Goal: Task Accomplishment & Management: Use online tool/utility

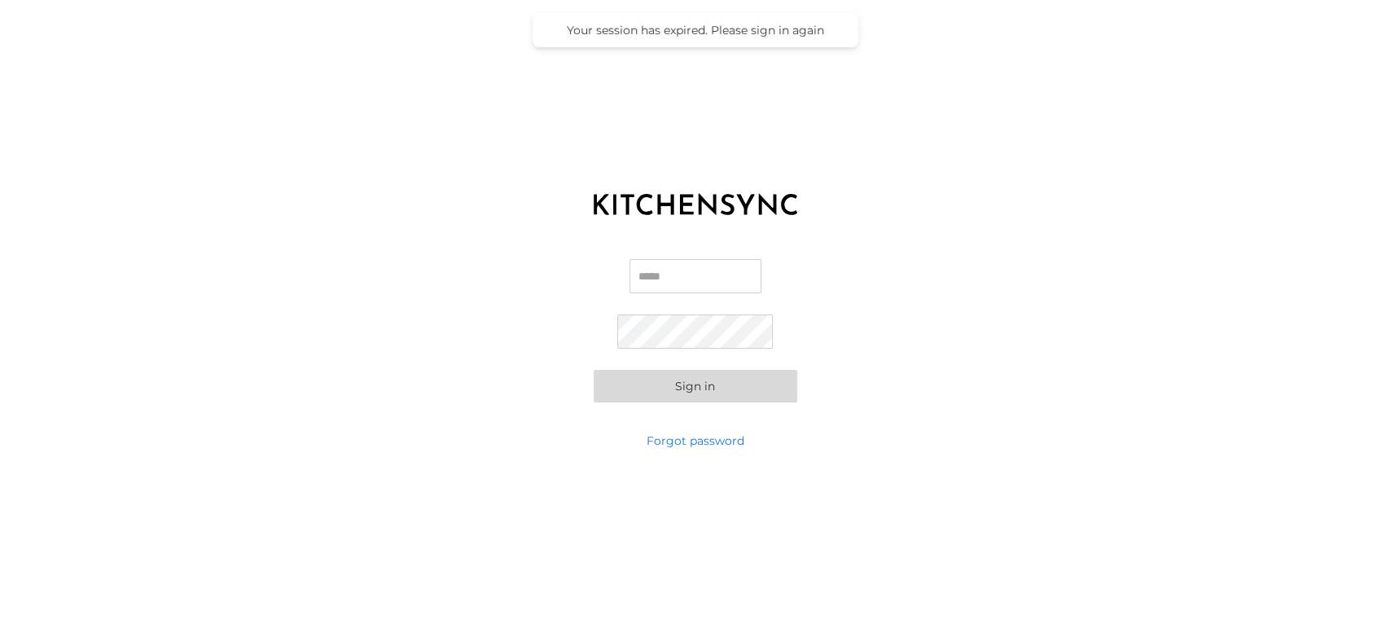
click at [658, 285] on input "Email" at bounding box center [696, 276] width 132 height 34
type input "**********"
click at [594, 370] on button "Sign in" at bounding box center [696, 386] width 204 height 33
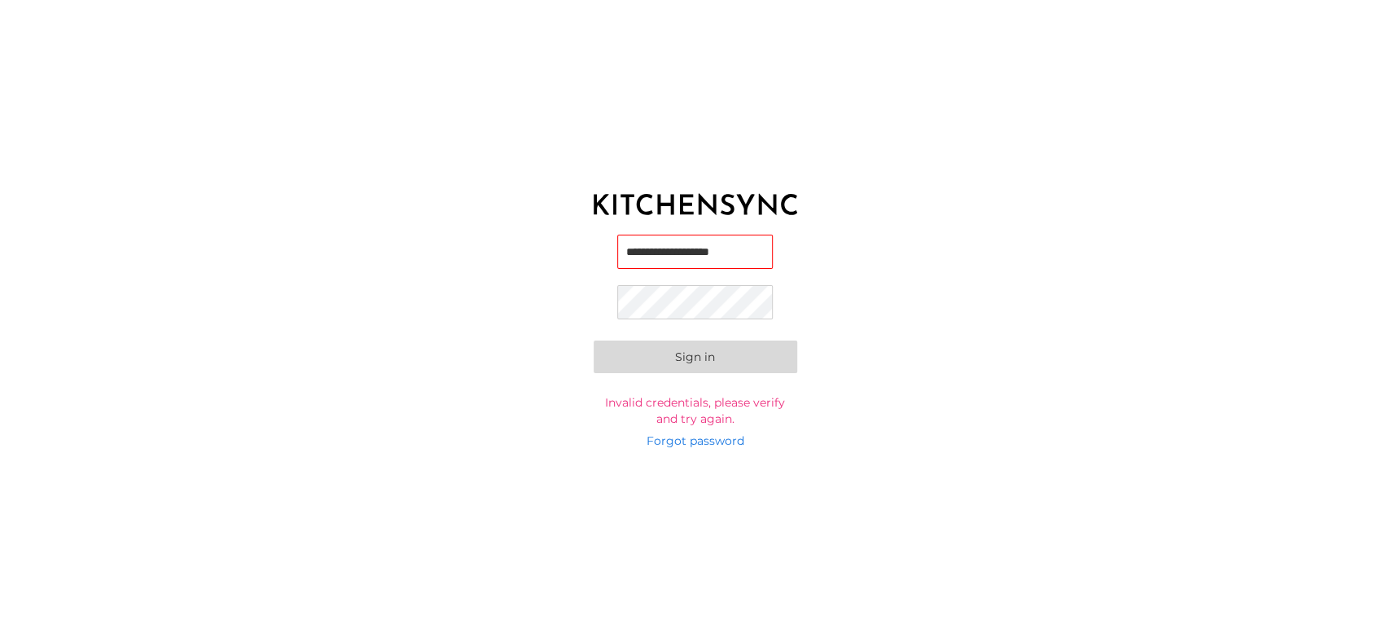
click at [594, 340] on button "Sign in" at bounding box center [696, 356] width 204 height 33
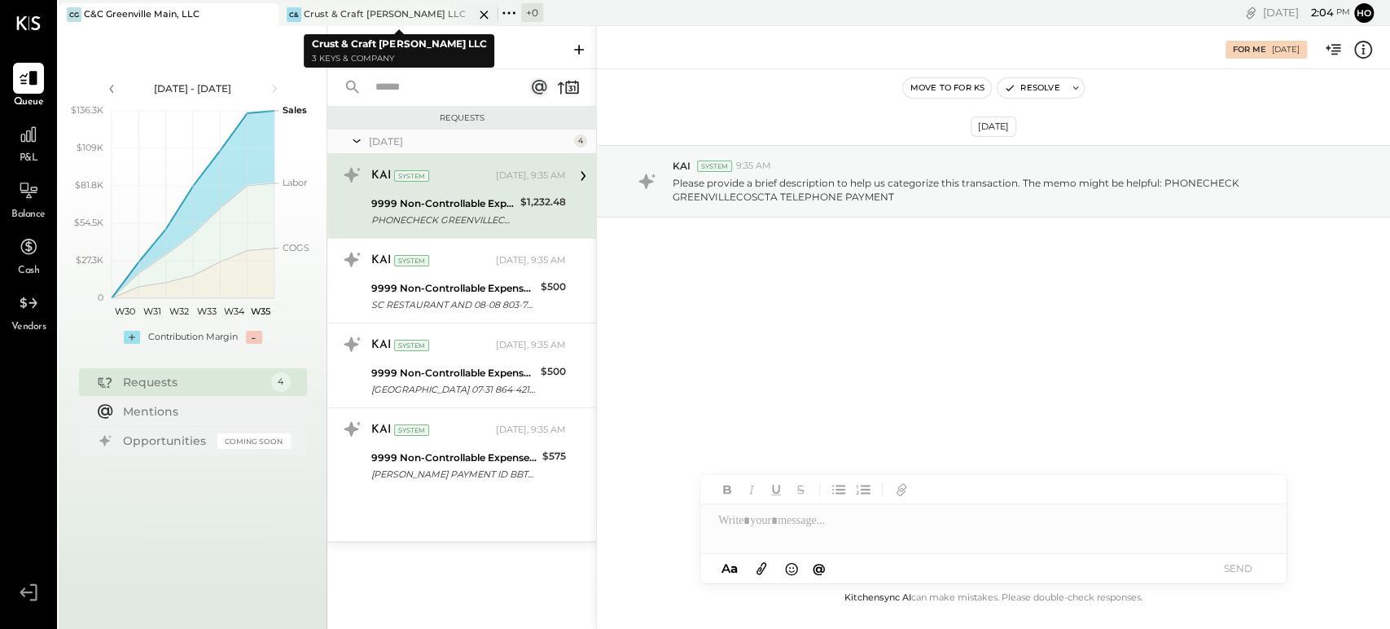
click at [346, 14] on div "Crust & Craft [PERSON_NAME] LLC" at bounding box center [385, 14] width 162 height 13
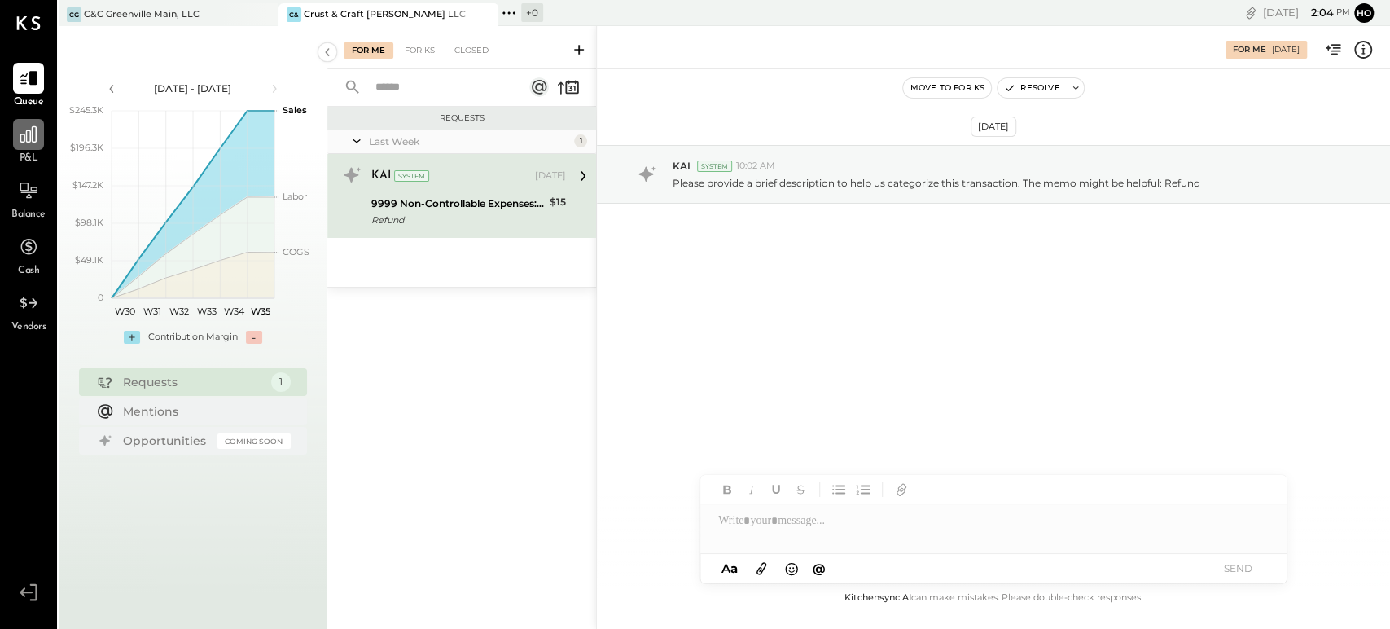
click at [15, 139] on div at bounding box center [28, 134] width 31 height 31
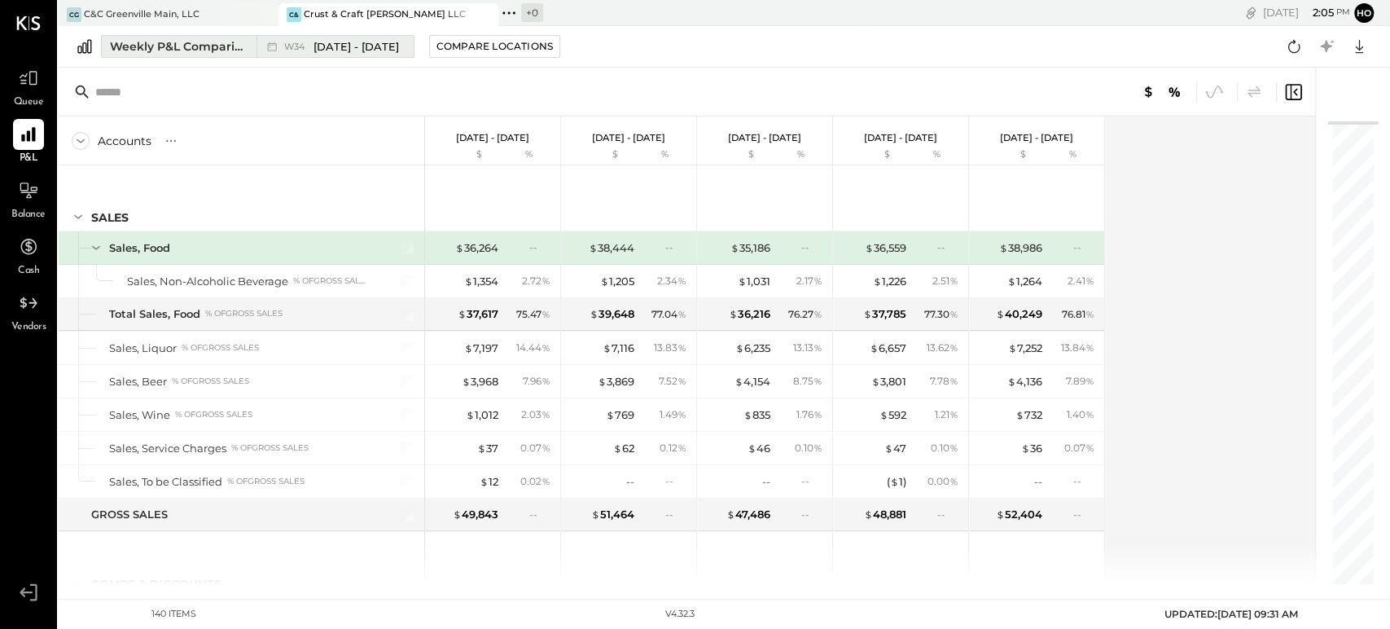
click at [348, 50] on span "[DATE] - [DATE]" at bounding box center [357, 46] width 86 height 15
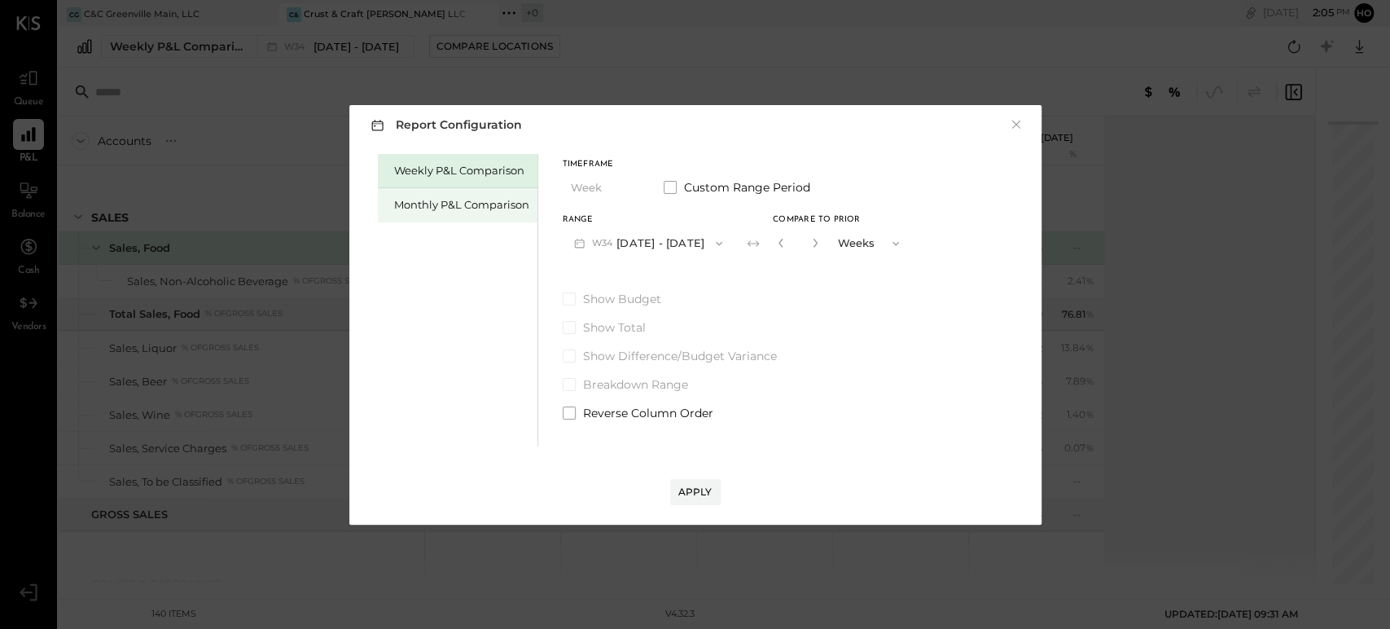
click at [504, 206] on div "Monthly P&L Comparison" at bounding box center [461, 204] width 135 height 15
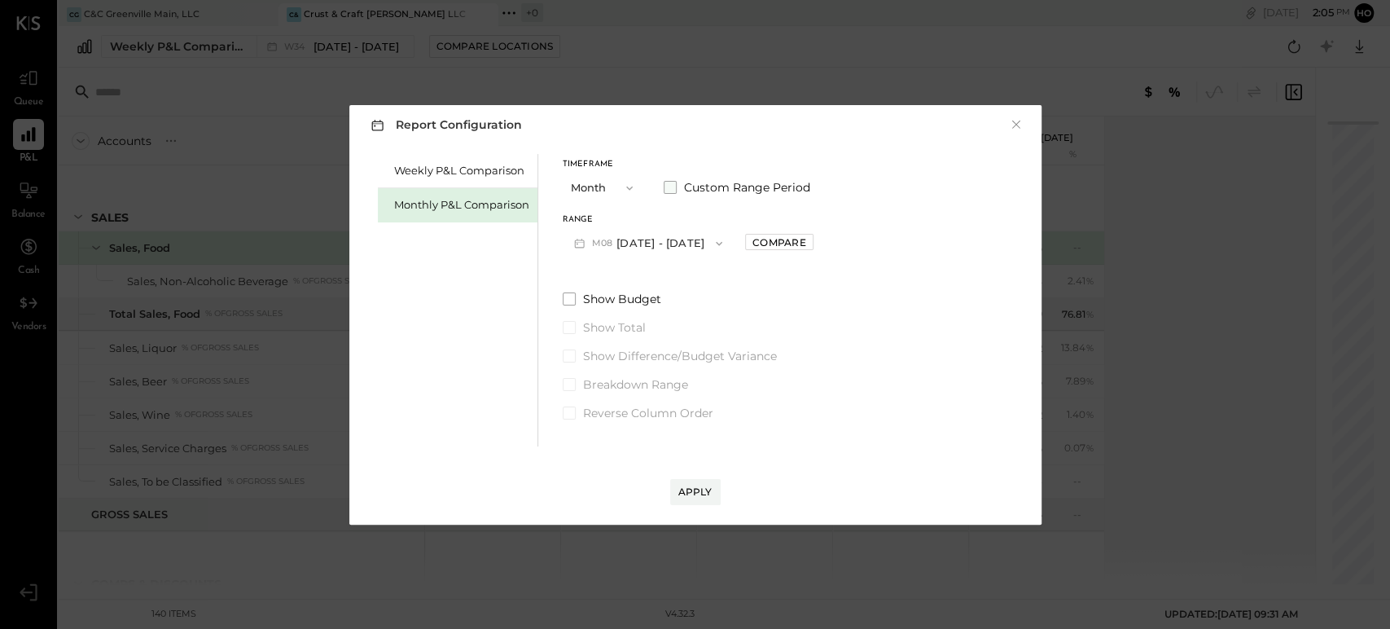
click at [669, 184] on span at bounding box center [670, 187] width 13 height 13
click at [576, 245] on icon "button" at bounding box center [579, 243] width 17 height 17
click at [602, 323] on div "[DATE]" at bounding box center [632, 314] width 137 height 34
click at [777, 241] on button "[DATE]" at bounding box center [747, 243] width 97 height 30
click at [797, 254] on div "[DATE]" at bounding box center [768, 246] width 137 height 34
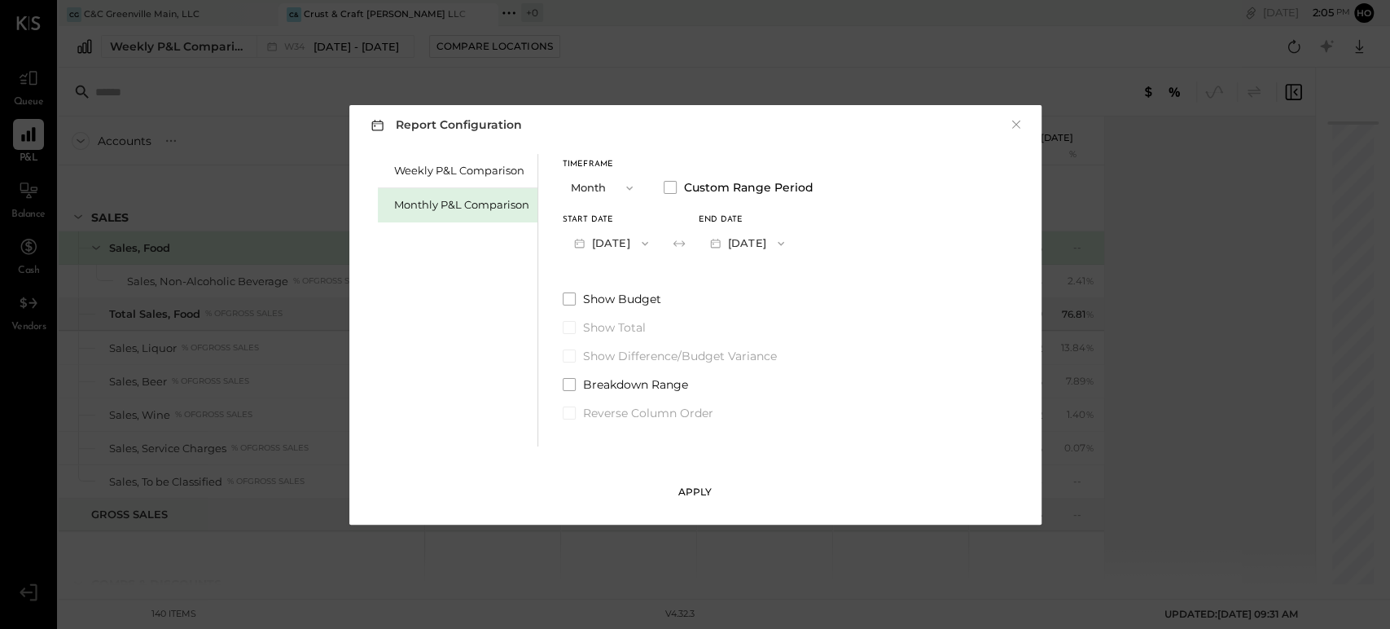
click at [704, 492] on div "Apply" at bounding box center [695, 492] width 34 height 14
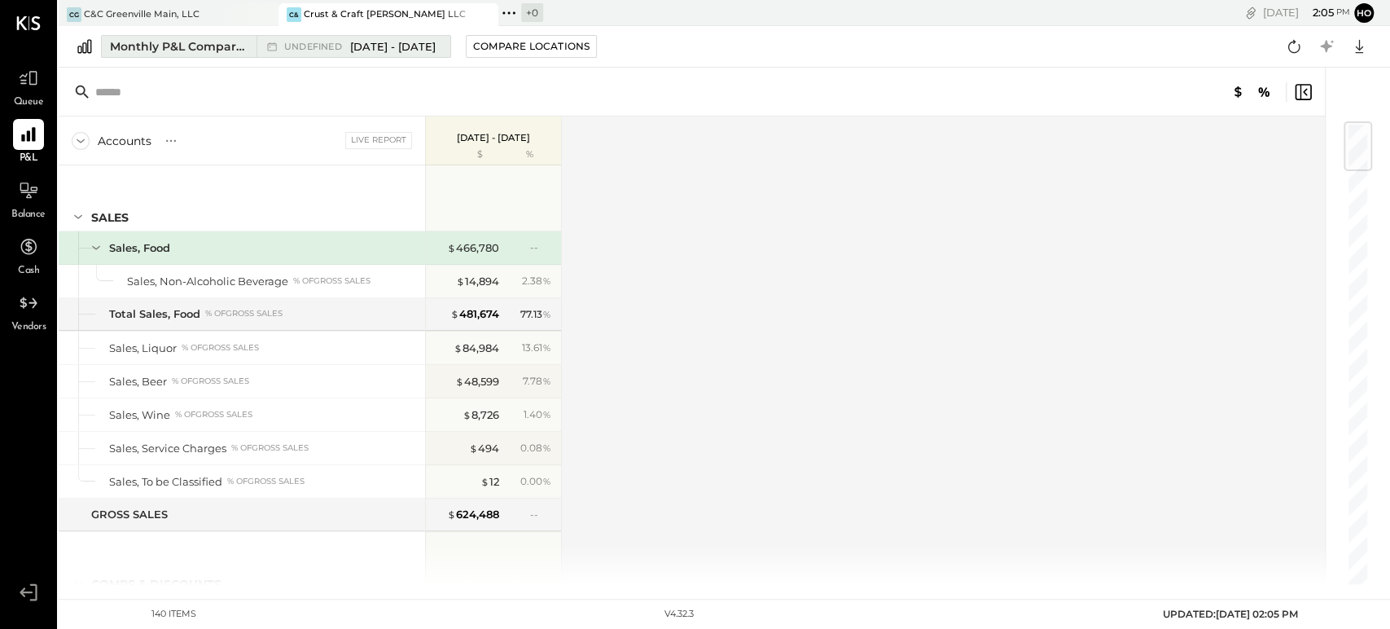
click at [410, 50] on span "[DATE] - [DATE]" at bounding box center [393, 46] width 86 height 15
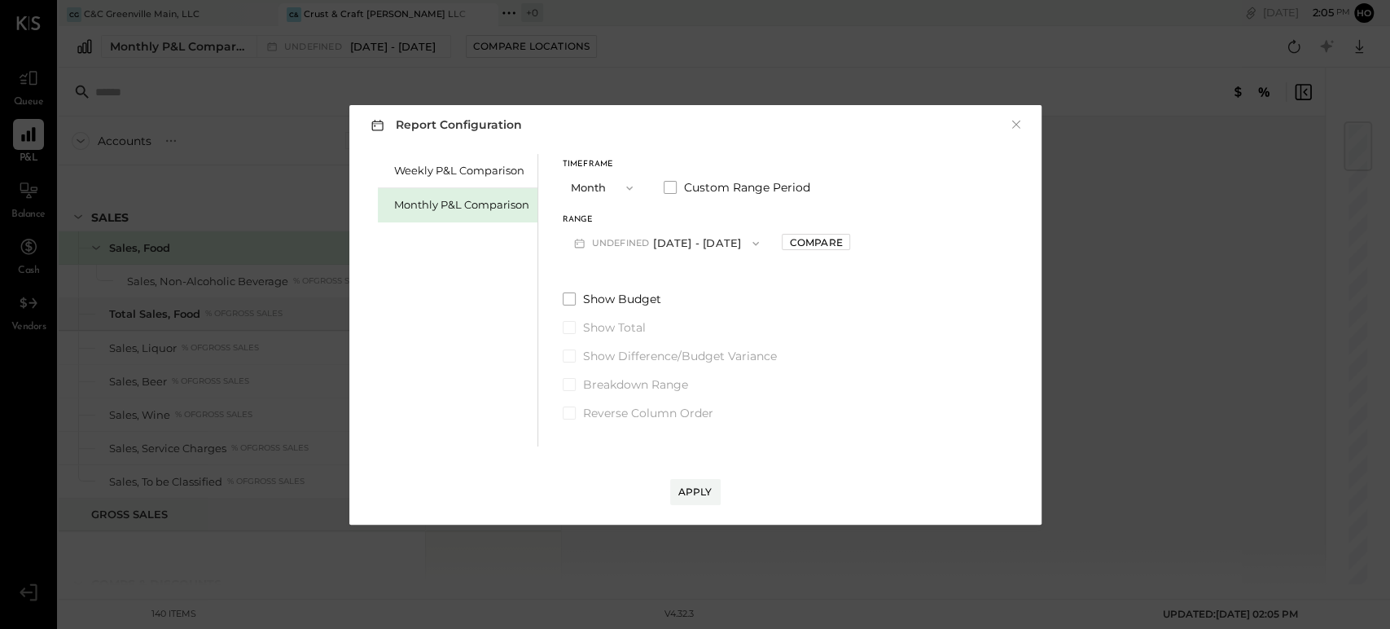
click at [628, 188] on icon "button" at bounding box center [629, 188] width 7 height 4
click at [628, 187] on div "Month" at bounding box center [604, 187] width 80 height 29
click at [753, 242] on div "Compare" at bounding box center [779, 242] width 53 height 14
click at [814, 241] on icon "button" at bounding box center [816, 243] width 4 height 9
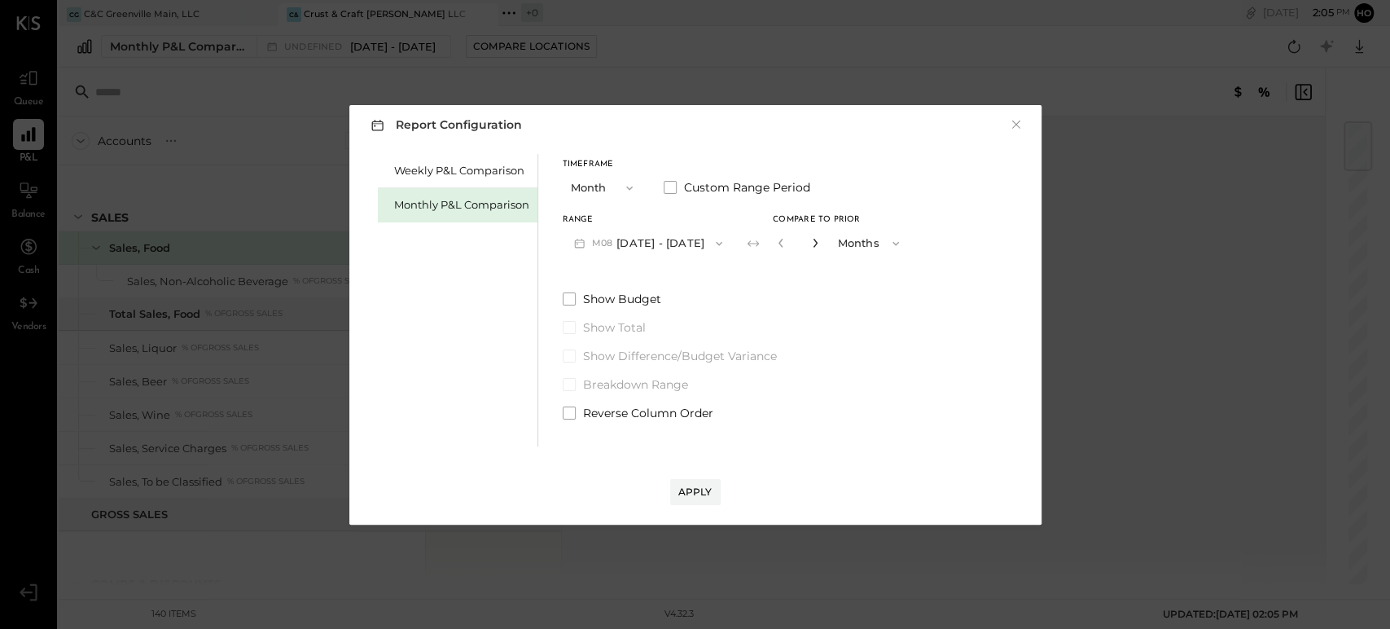
click at [814, 241] on icon "button" at bounding box center [816, 243] width 4 height 9
type input "*"
click at [636, 245] on button "M08 [DATE] - [DATE]" at bounding box center [649, 243] width 172 height 30
click at [638, 341] on span "[DATE] - [DATE]" at bounding box center [640, 347] width 77 height 14
click at [638, 341] on div "Show Budget Show Total Show Difference/Budget Variance Breakdown Range Reverse …" at bounding box center [737, 356] width 349 height 130
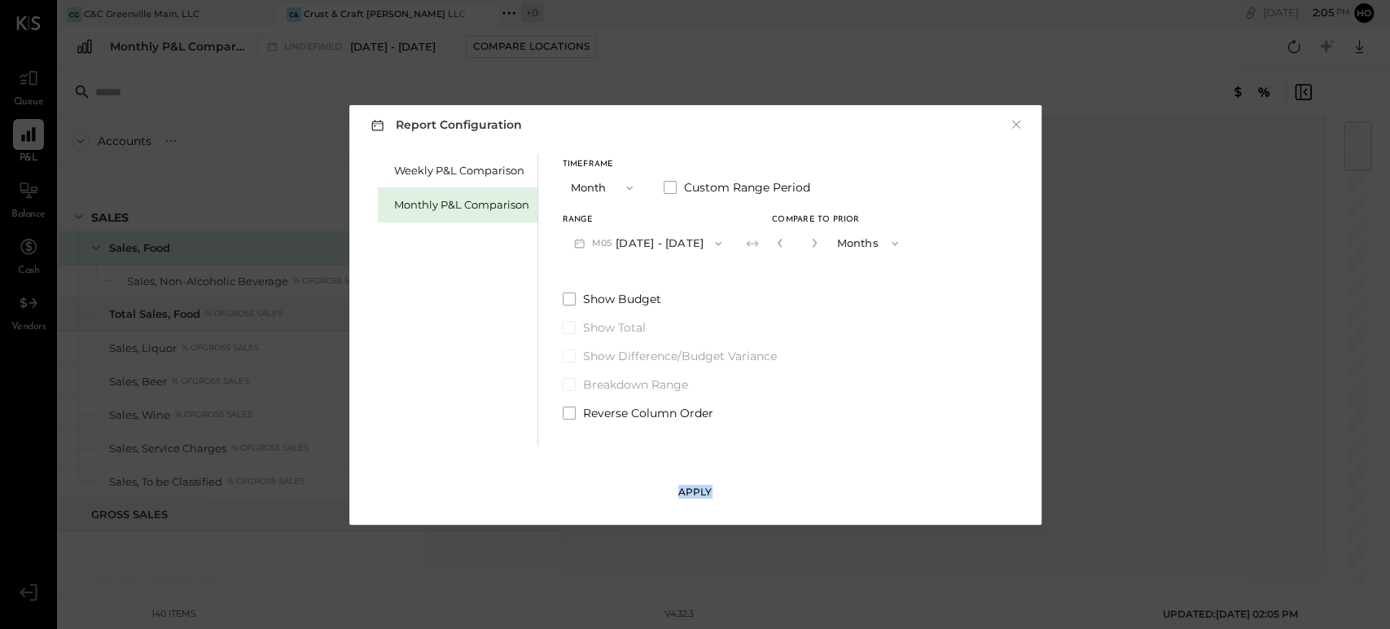
click at [690, 493] on div "Apply" at bounding box center [695, 492] width 34 height 14
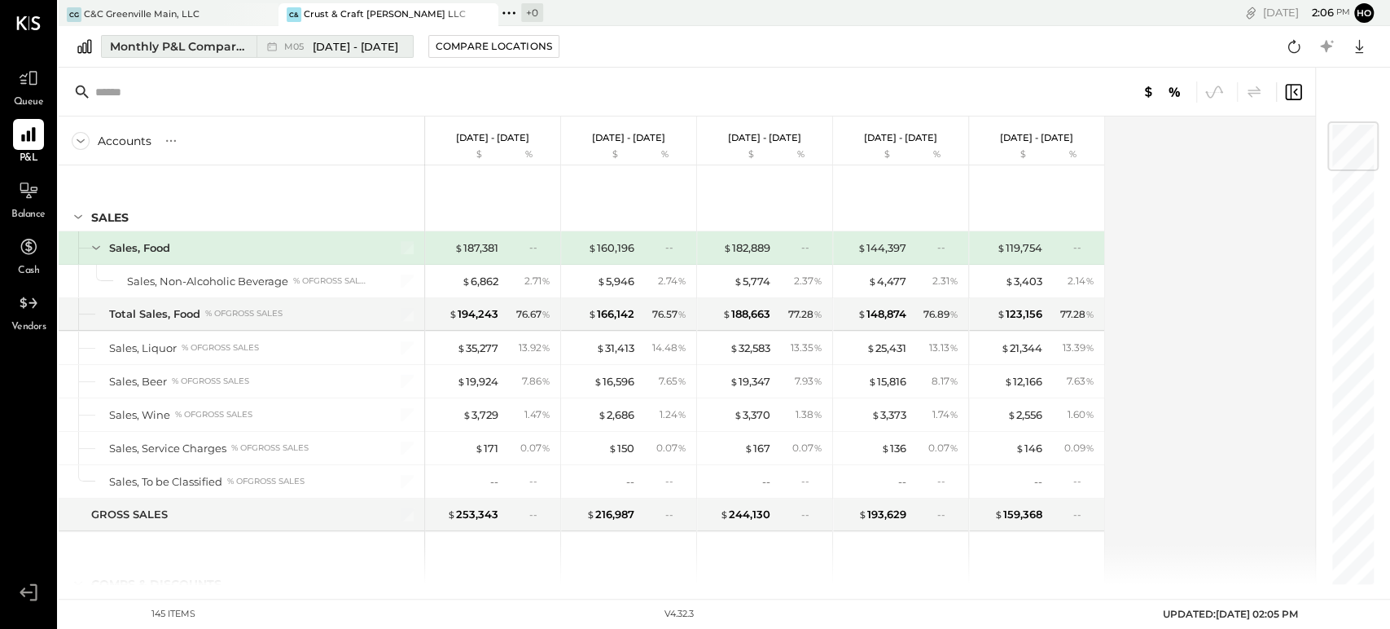
click at [368, 37] on div "M05 [DATE] - [DATE]" at bounding box center [331, 46] width 148 height 21
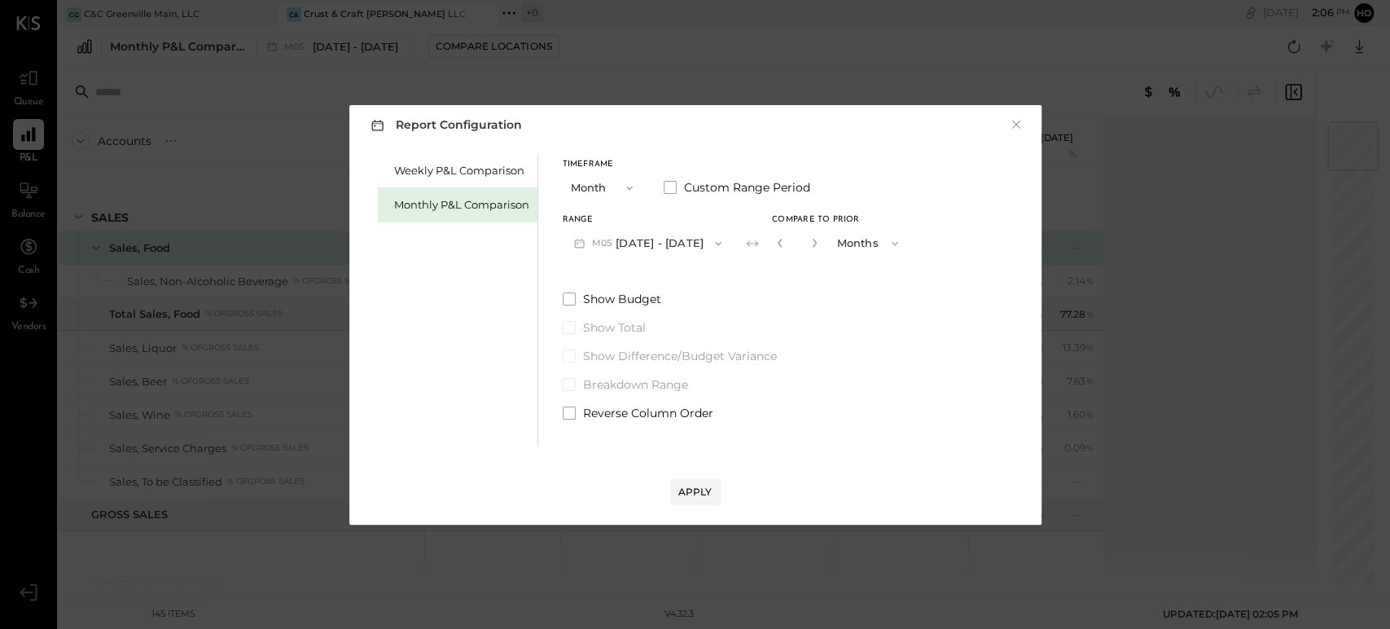
click at [626, 241] on button "M05 [DATE] - [DATE]" at bounding box center [648, 243] width 171 height 30
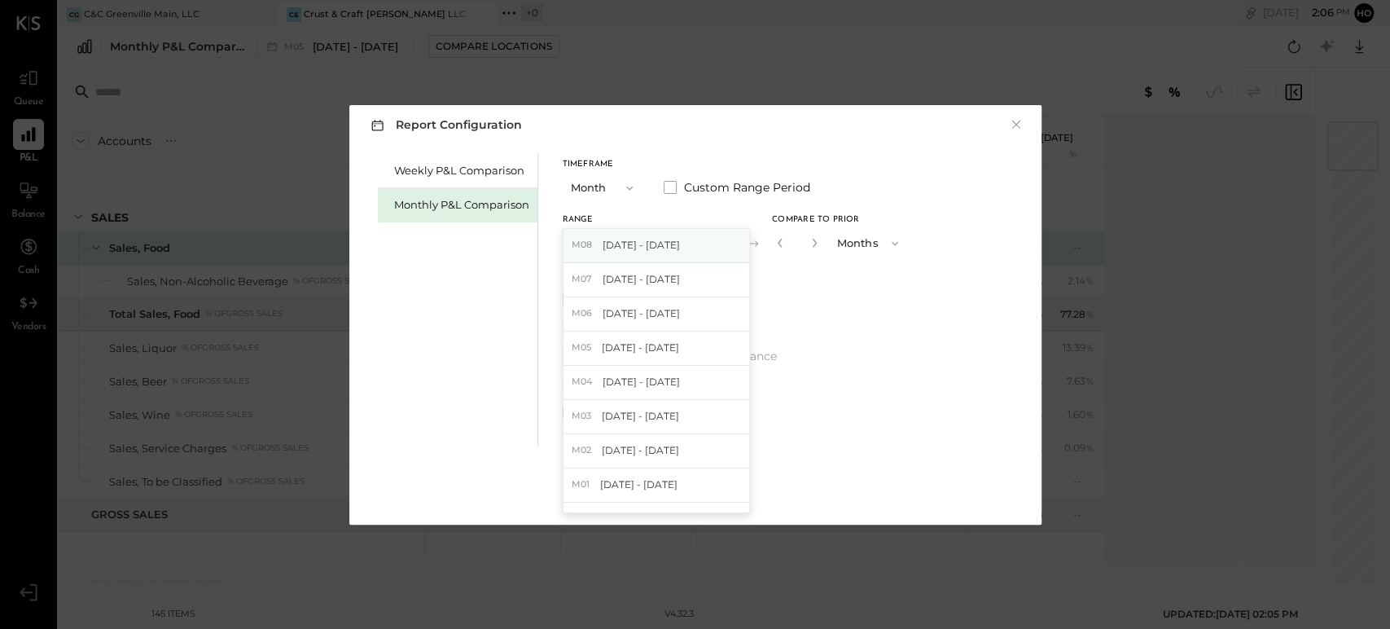
click at [619, 244] on span "[DATE] - [DATE]" at bounding box center [641, 245] width 77 height 14
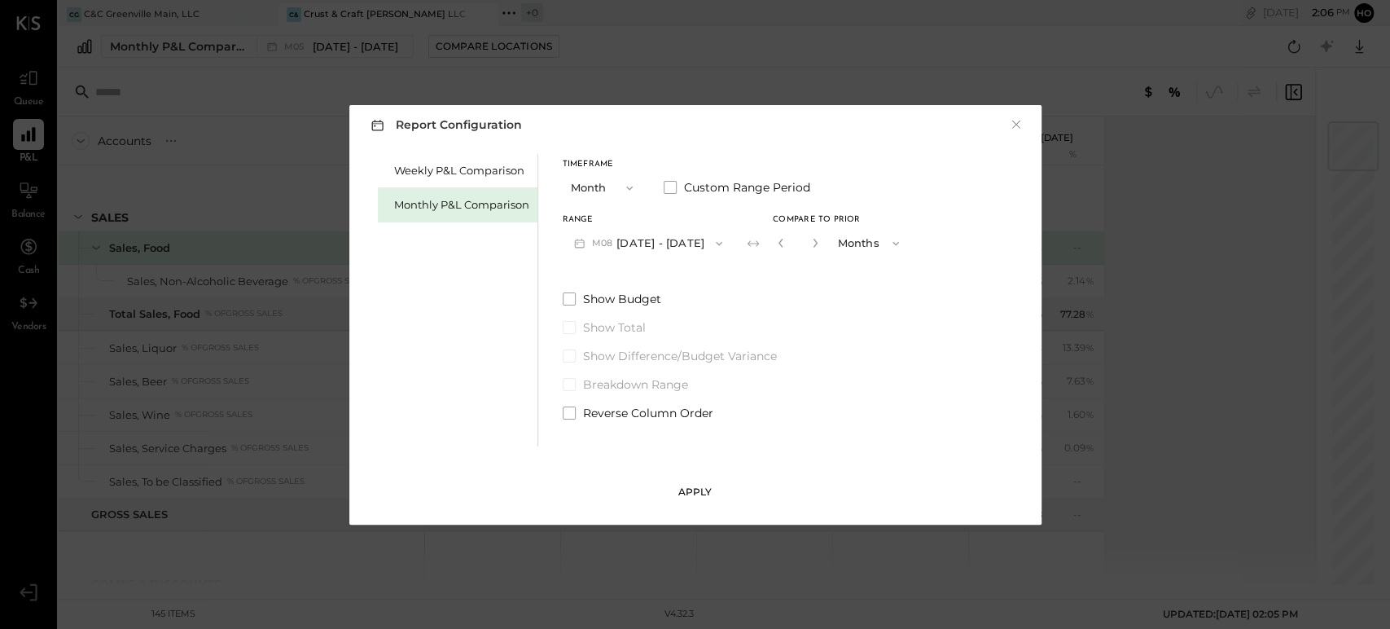
click at [695, 496] on div "Apply" at bounding box center [695, 492] width 34 height 14
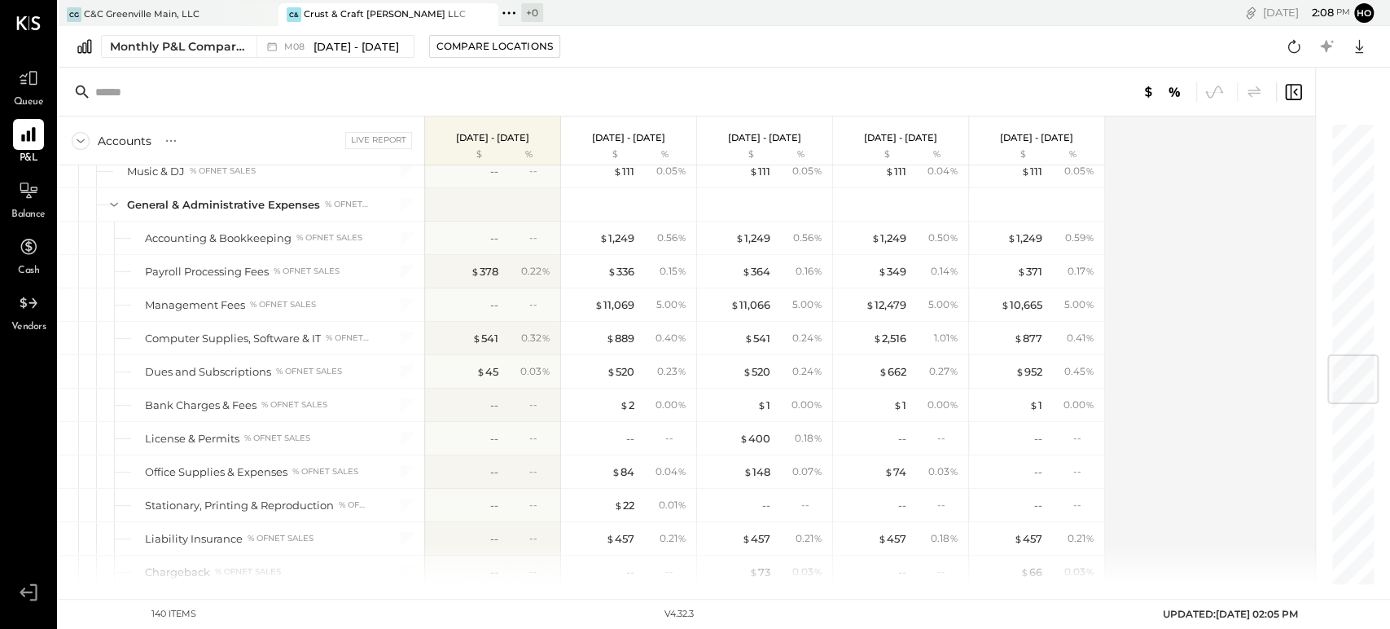
scroll to position [1960, 0]
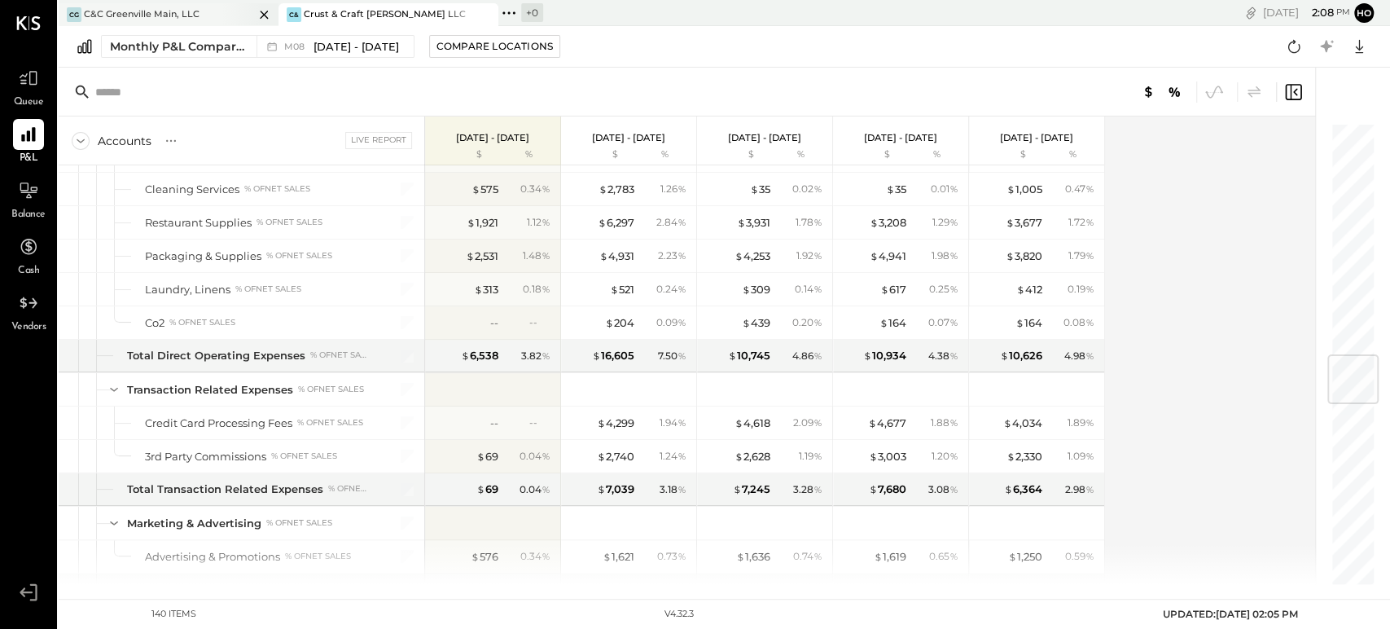
click at [174, 11] on div "C&C Greenville Main, LLC" at bounding box center [142, 14] width 116 height 13
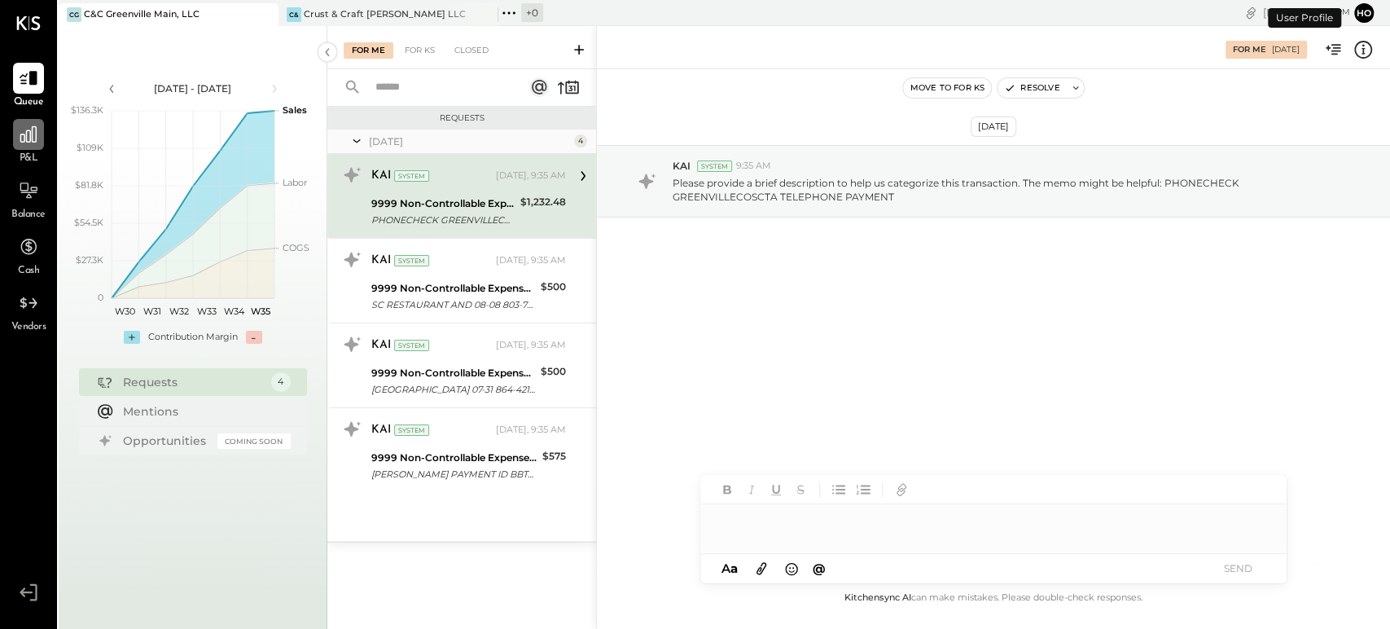
click at [28, 145] on div at bounding box center [28, 134] width 31 height 31
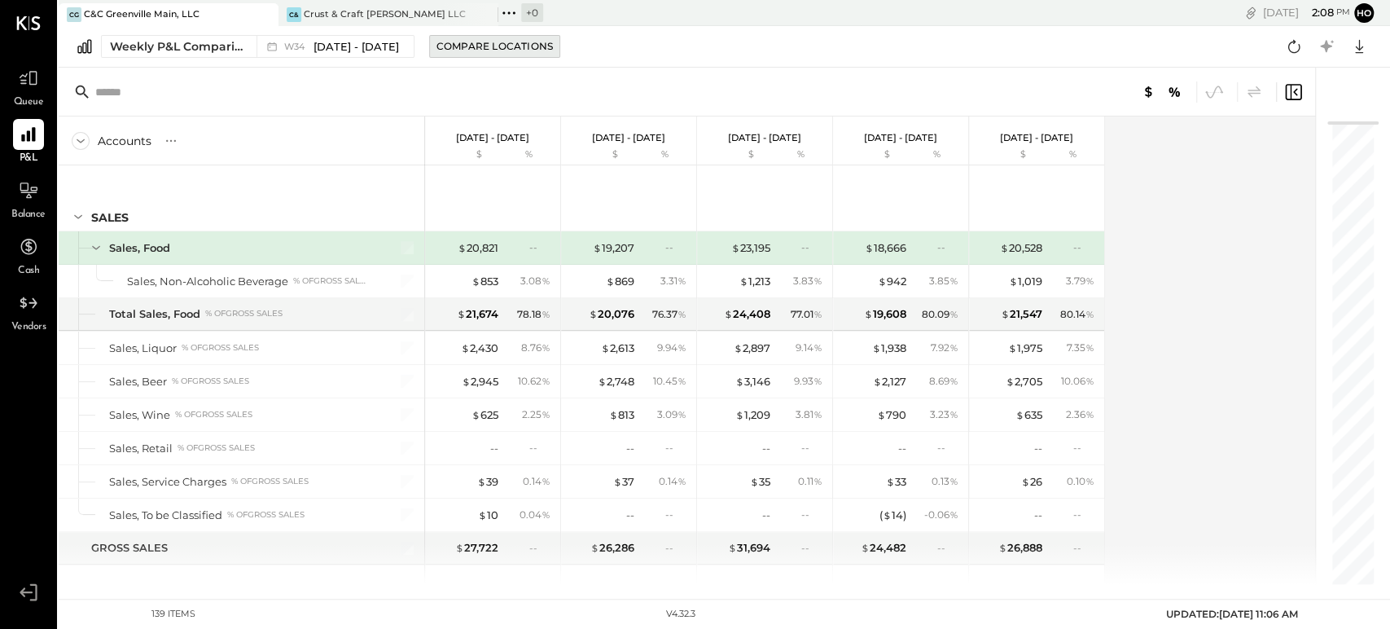
click at [454, 50] on div "Compare Locations" at bounding box center [495, 46] width 116 height 14
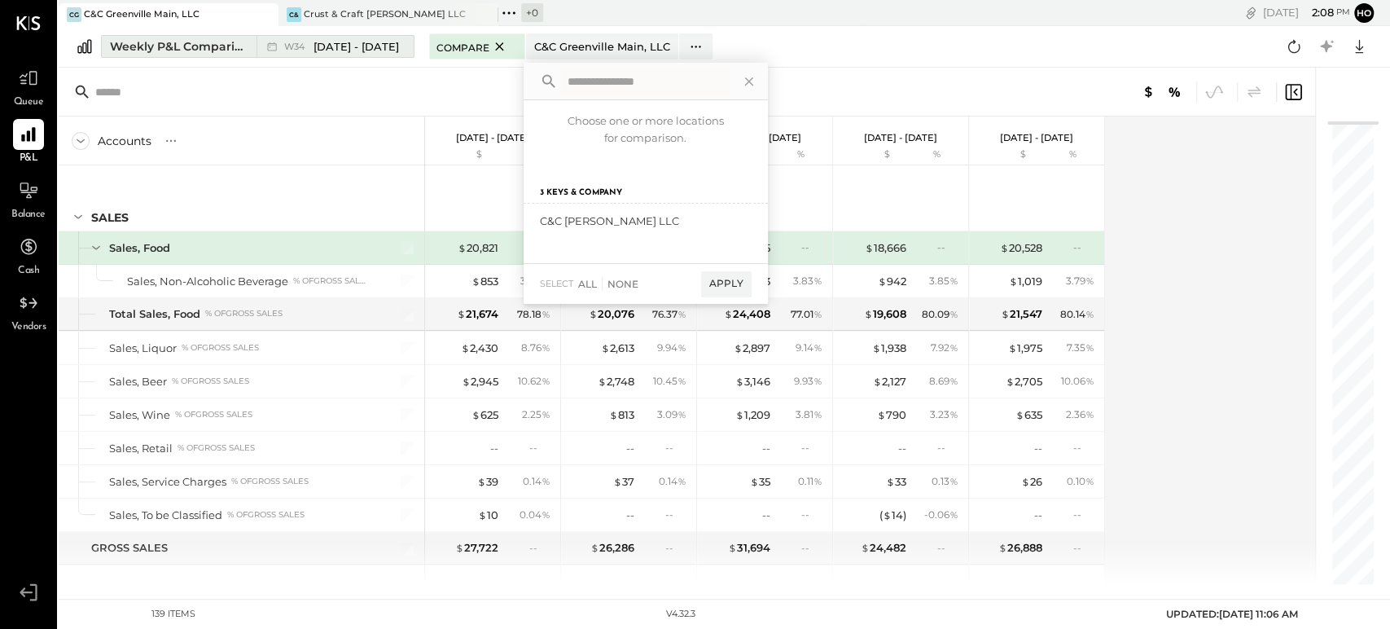
click at [371, 45] on span "[DATE] - [DATE]" at bounding box center [357, 46] width 86 height 15
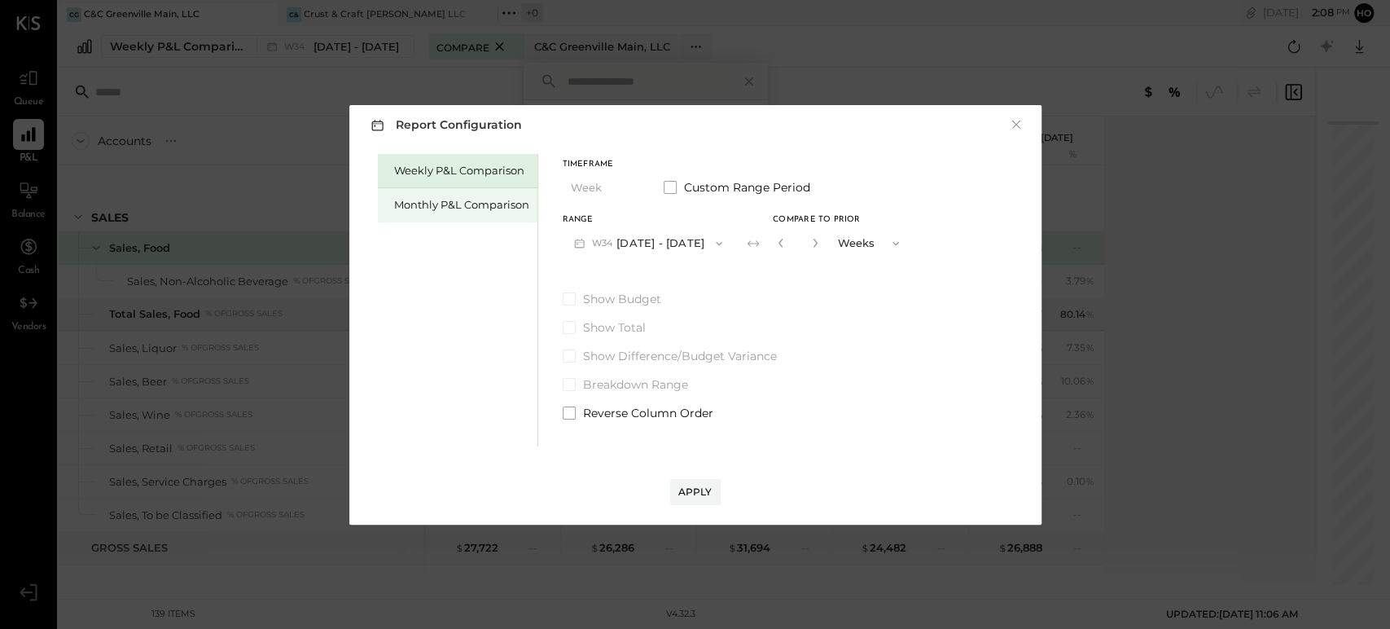
click at [487, 204] on div "Monthly P&L Comparison" at bounding box center [461, 204] width 135 height 15
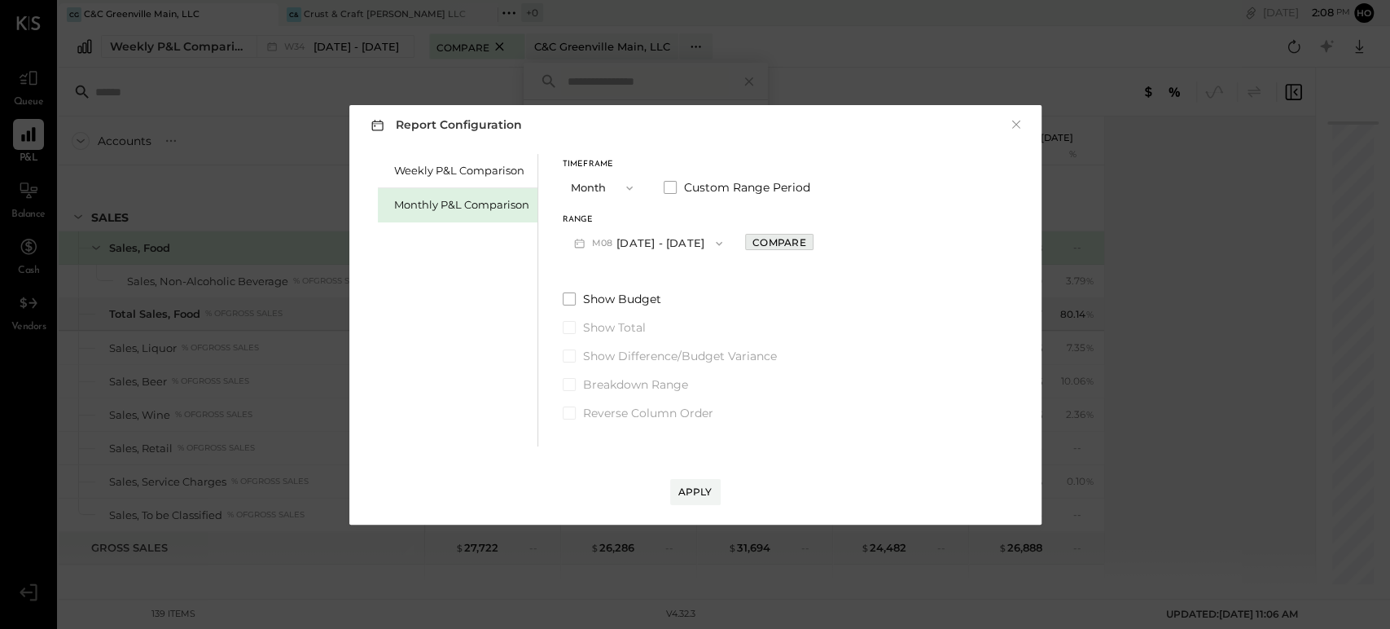
click at [762, 239] on div "Compare" at bounding box center [779, 242] width 53 height 14
click at [812, 241] on icon "button" at bounding box center [815, 243] width 10 height 10
click at [811, 241] on icon "button" at bounding box center [815, 243] width 10 height 10
click at [811, 240] on icon "button" at bounding box center [815, 243] width 10 height 10
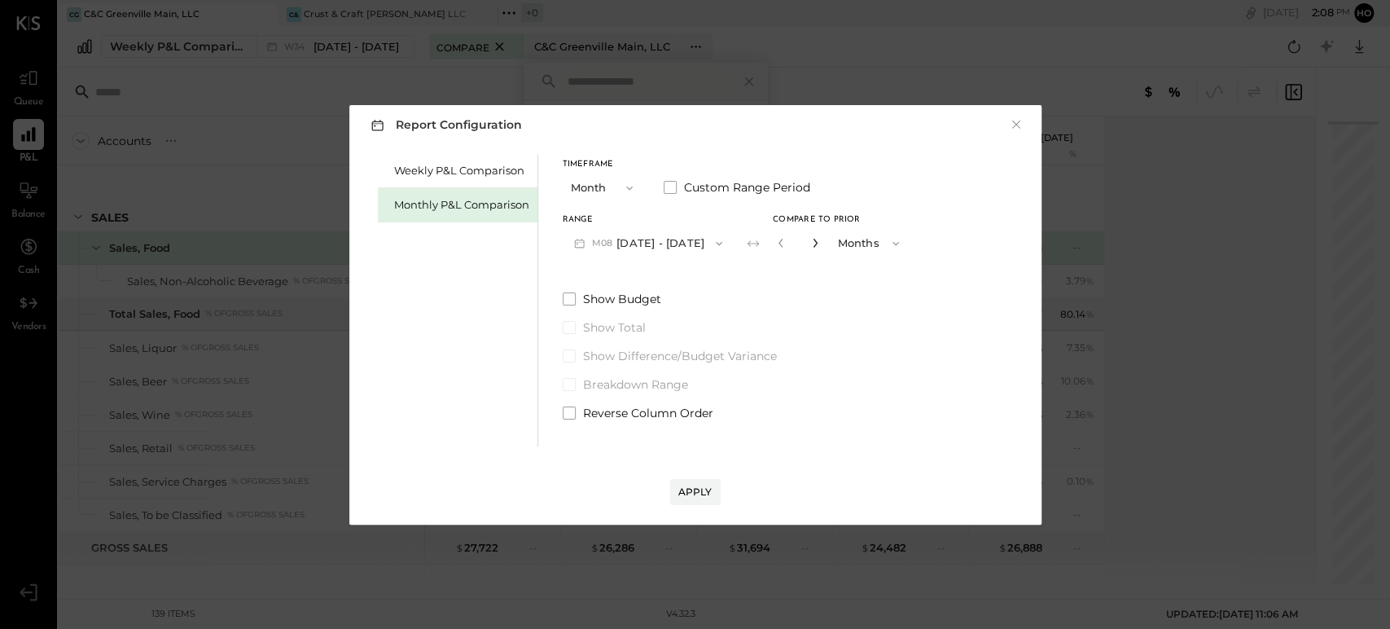
click at [811, 240] on icon "button" at bounding box center [815, 243] width 10 height 10
type input "*"
click at [633, 246] on button "M08 [DATE] - [DATE]" at bounding box center [649, 243] width 172 height 30
click at [938, 271] on div "Weekly P&L Comparison Monthly P&L Comparison Timeframe Month Custom Range Perio…" at bounding box center [696, 298] width 660 height 296
click at [702, 477] on div "Apply" at bounding box center [696, 475] width 660 height 59
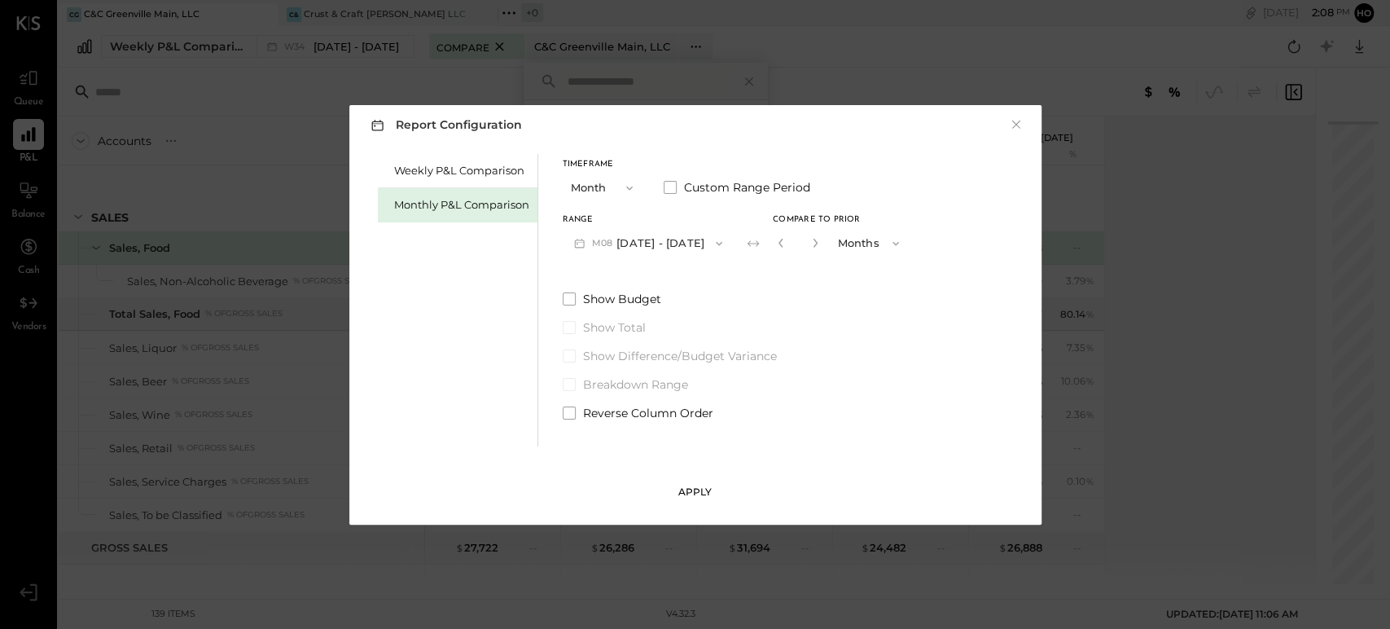
click at [704, 487] on div "Apply" at bounding box center [695, 492] width 34 height 14
